Goal: Find specific page/section: Find specific page/section

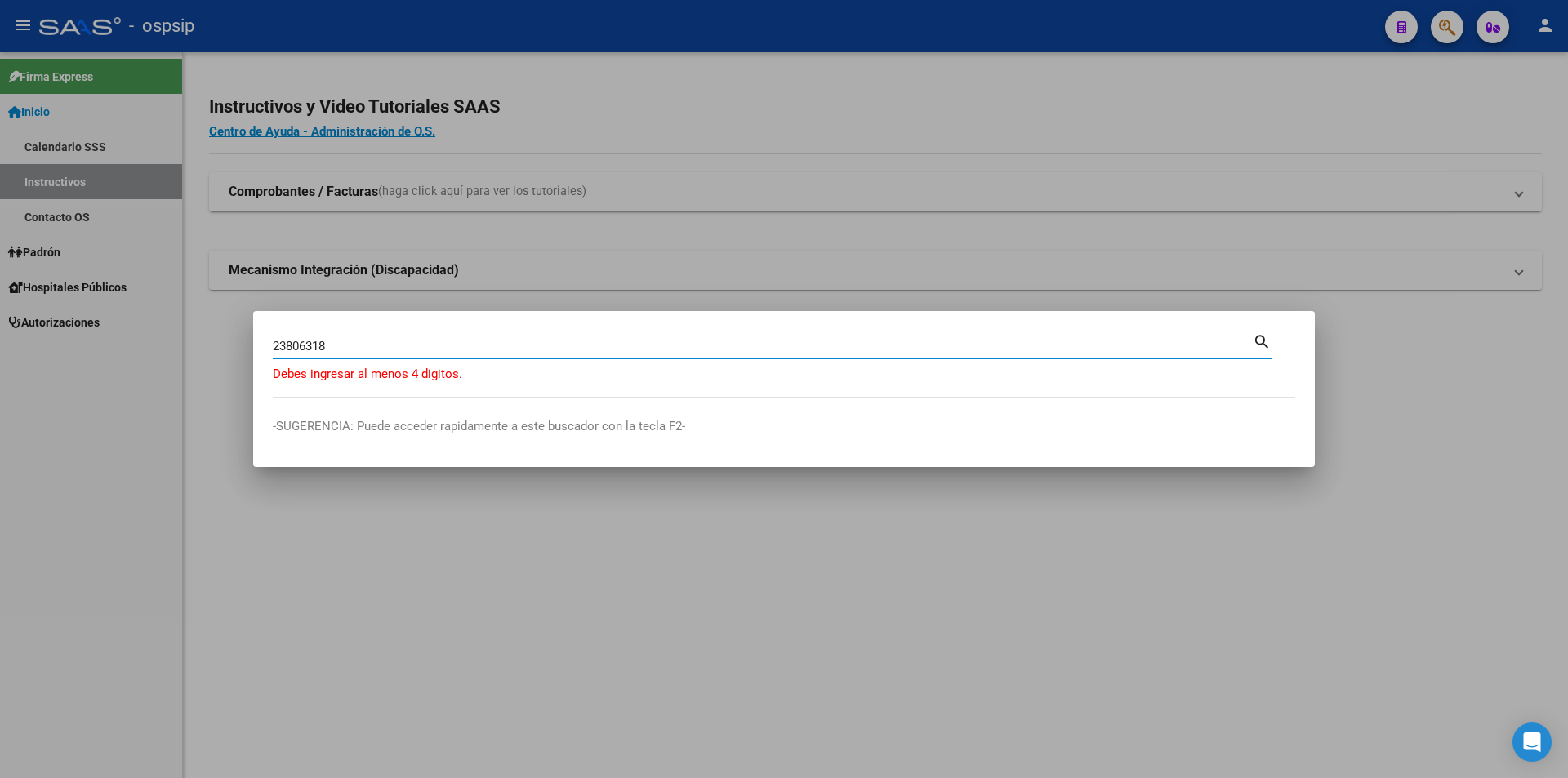
type input "23806318"
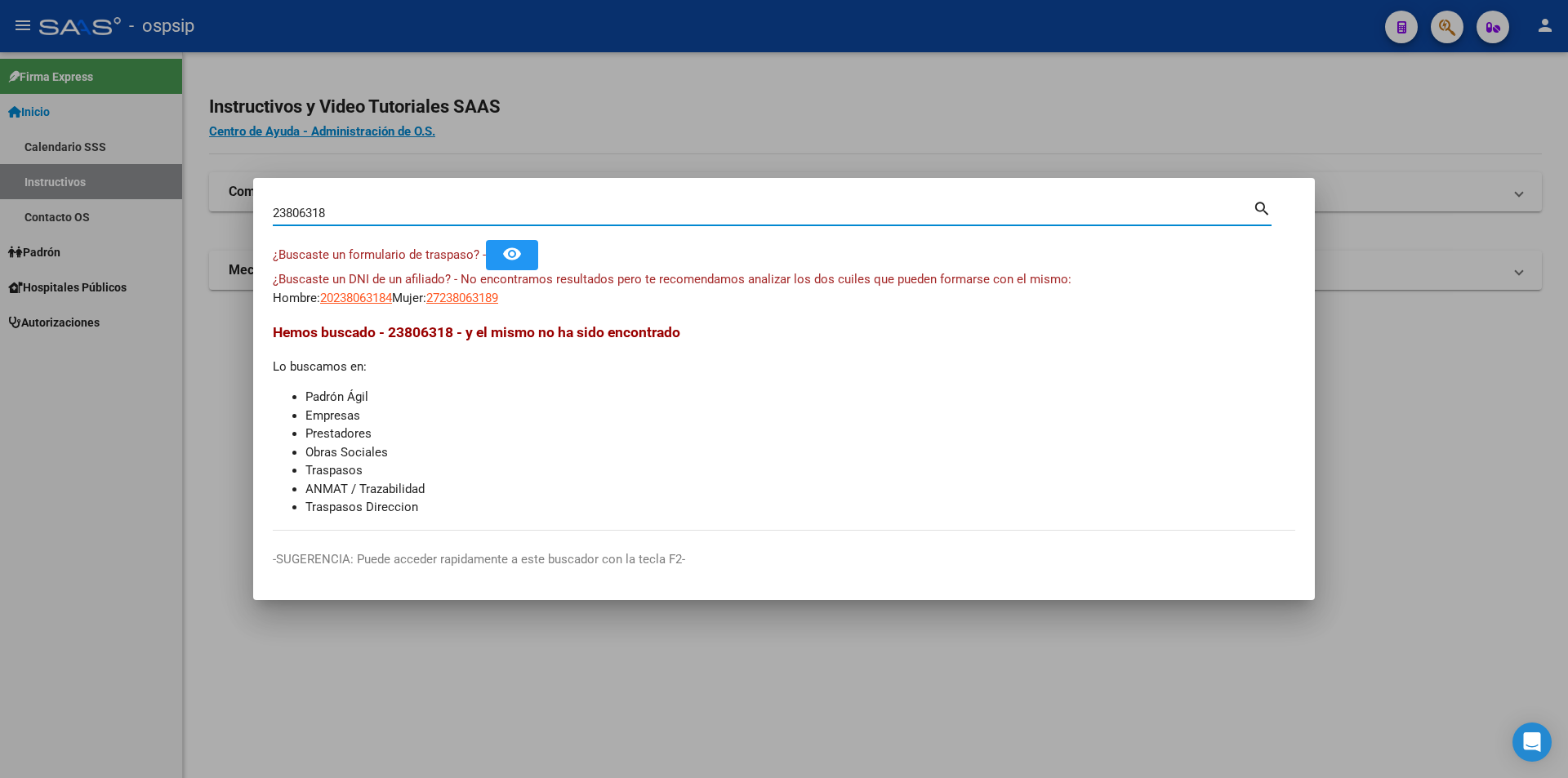
click at [295, 213] on input "23806318" at bounding box center [763, 213] width 980 height 15
paste input "23806318"
drag, startPoint x: 324, startPoint y: 214, endPoint x: 315, endPoint y: 214, distance: 9.0
click at [315, 214] on input "23806318" at bounding box center [763, 213] width 980 height 15
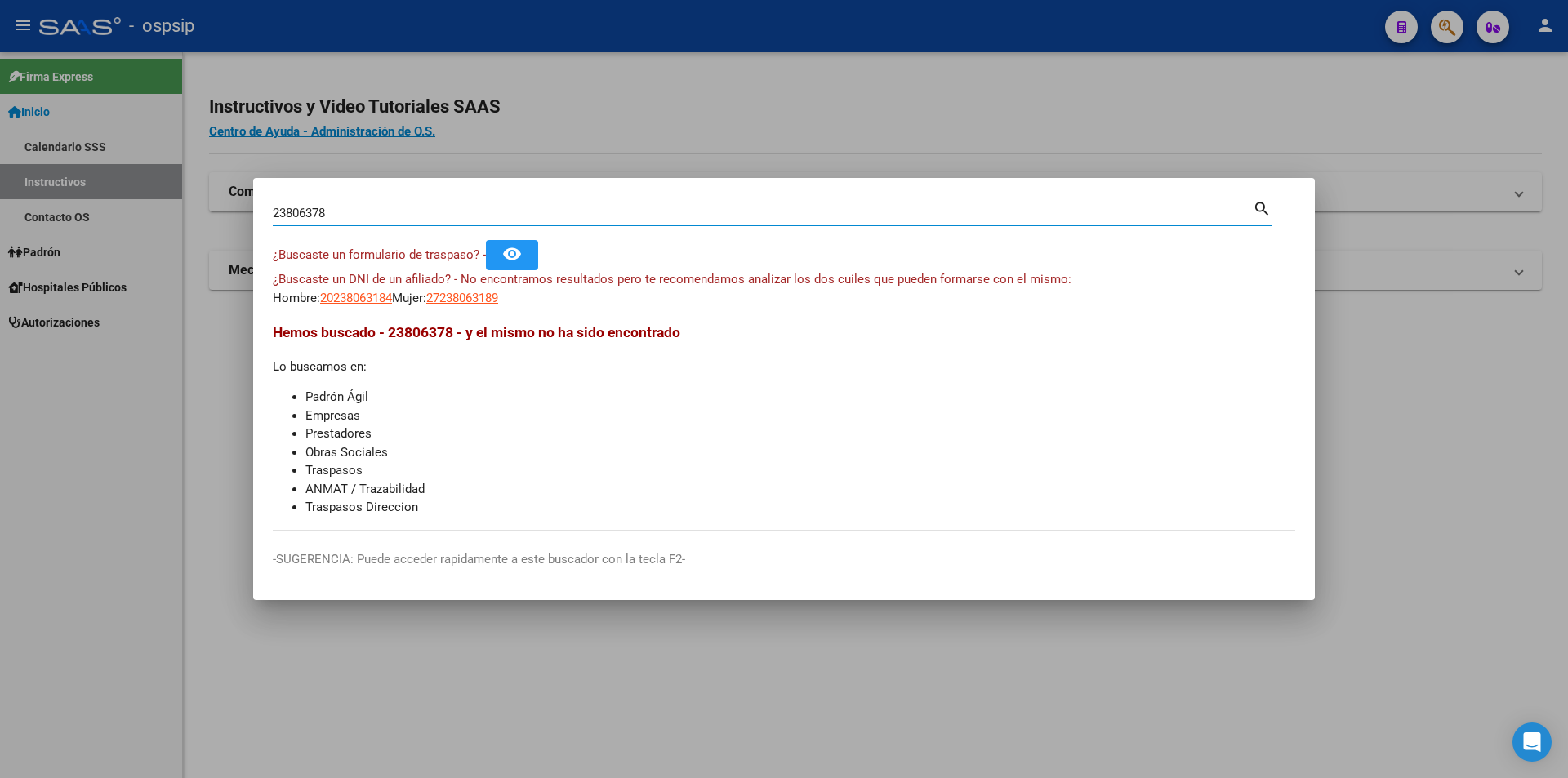
click at [314, 214] on input "23806378" at bounding box center [763, 213] width 980 height 15
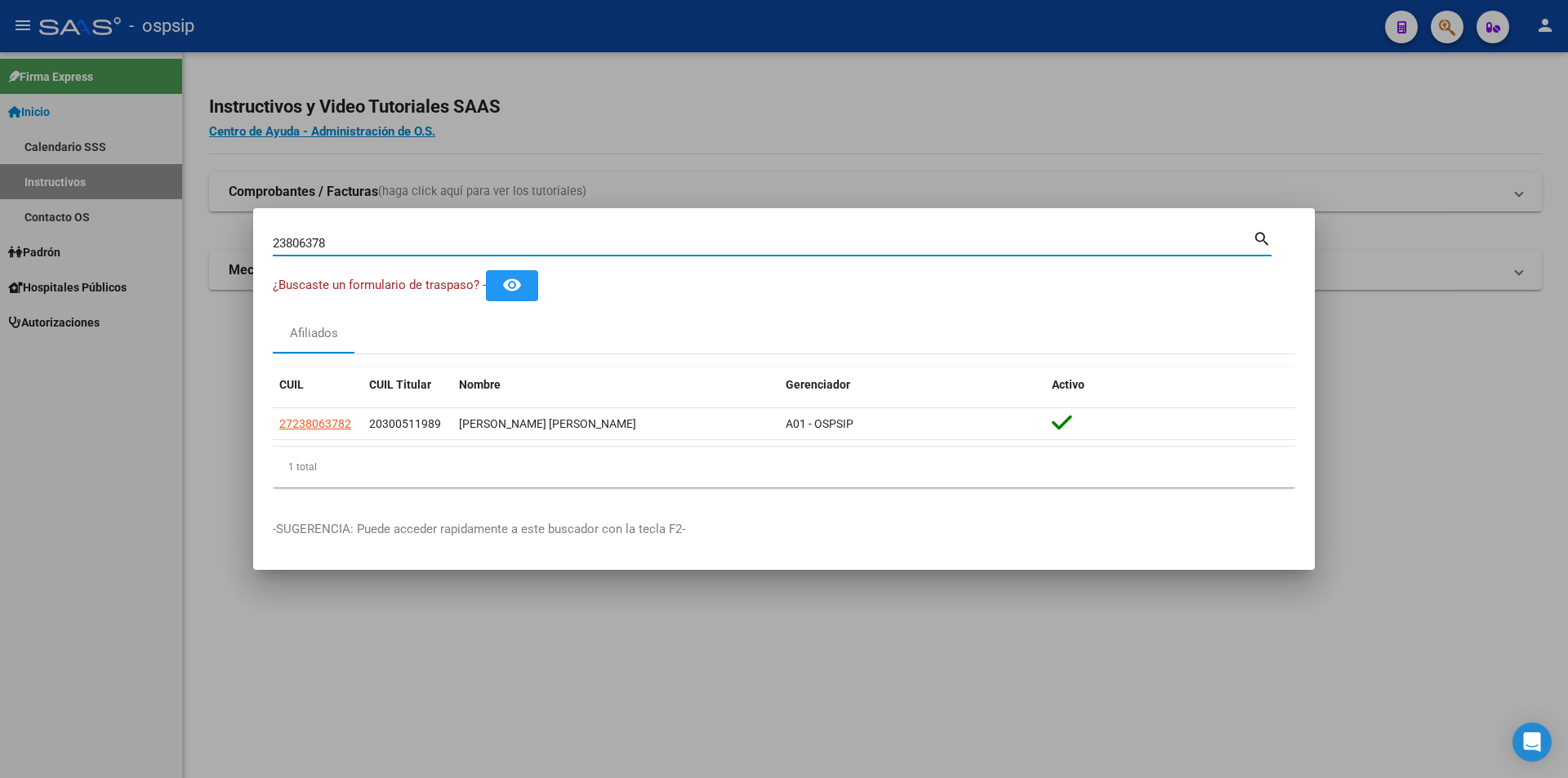
paste input "2249052"
type input "22249052"
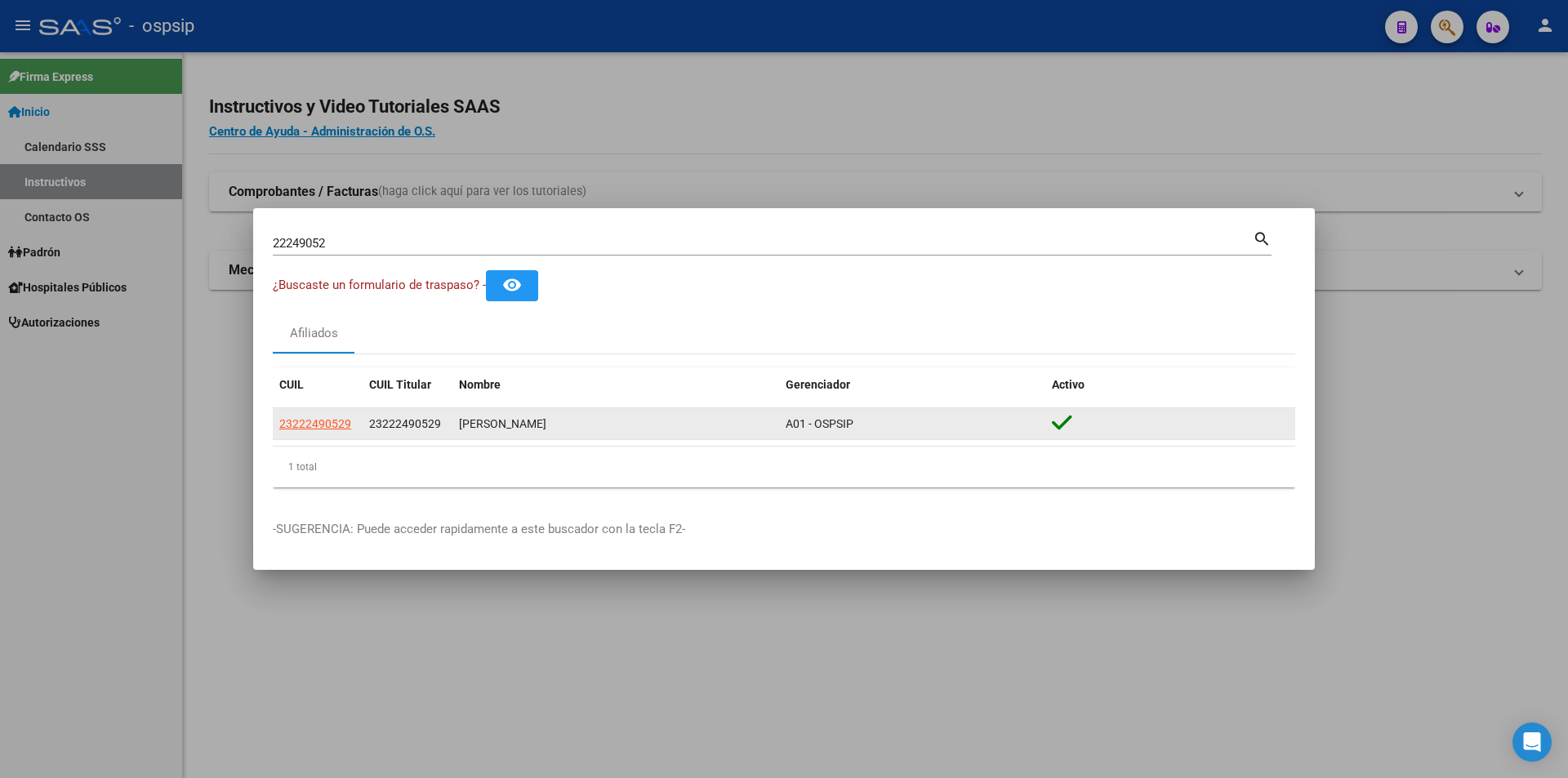
click at [346, 433] on app-link-go-to "23222490529" at bounding box center [314, 424] width 71 height 19
click at [348, 421] on span "23222490529" at bounding box center [314, 423] width 71 height 13
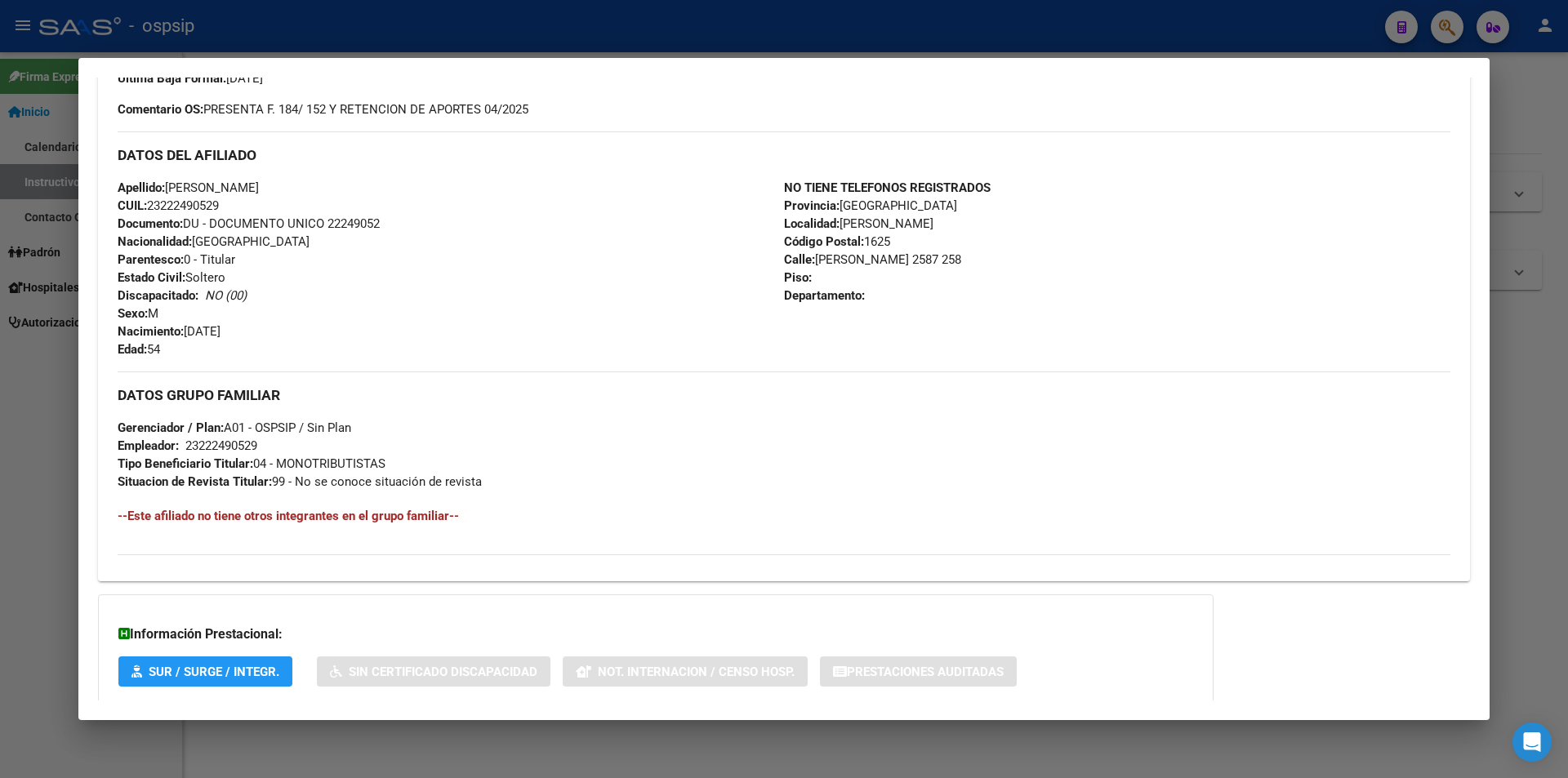
scroll to position [490, 0]
click at [0, 405] on div at bounding box center [784, 389] width 1568 height 778
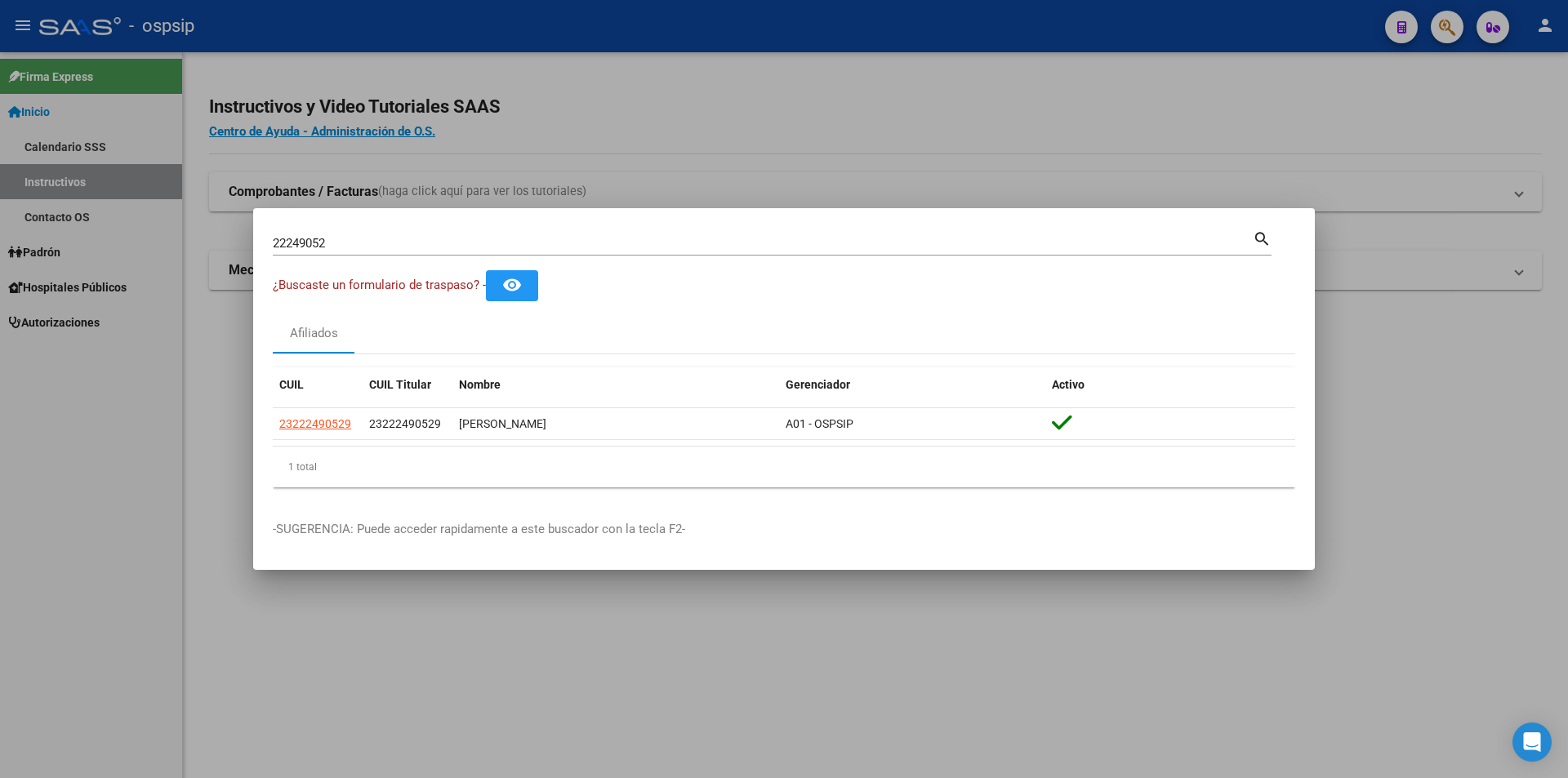
click at [45, 553] on div at bounding box center [784, 389] width 1568 height 778
